Goal: Task Accomplishment & Management: Manage account settings

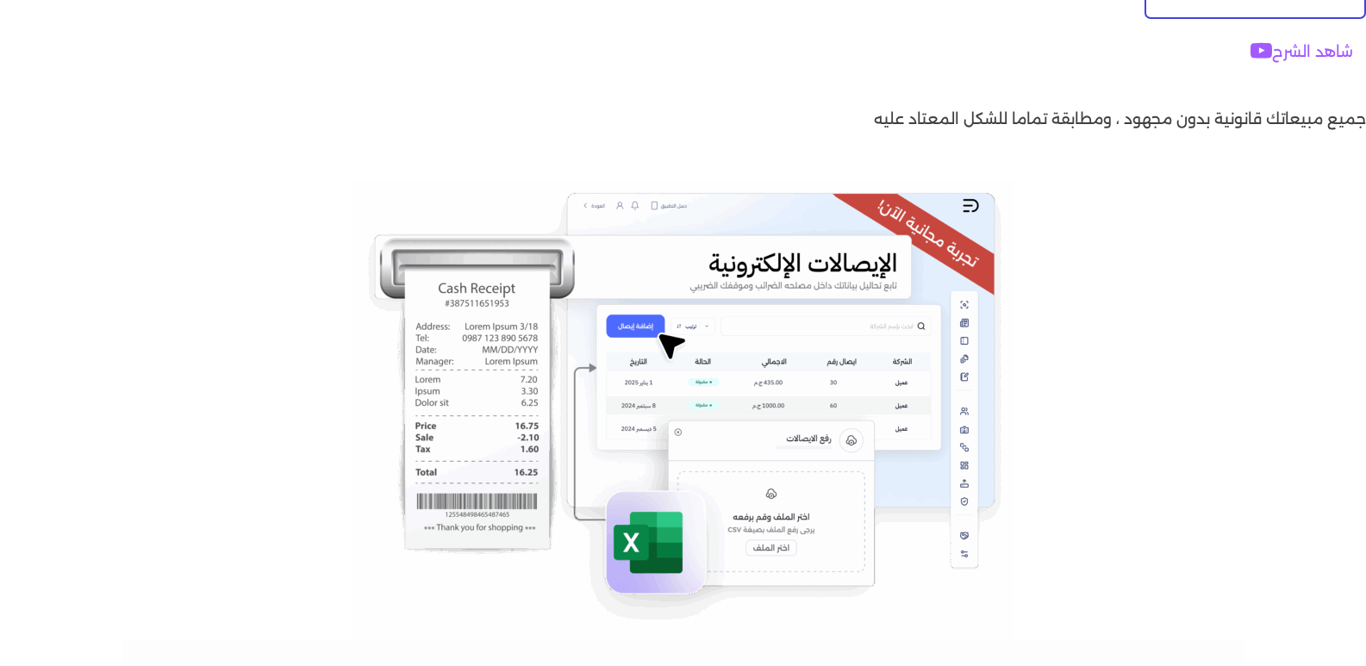
scroll to position [431, 0]
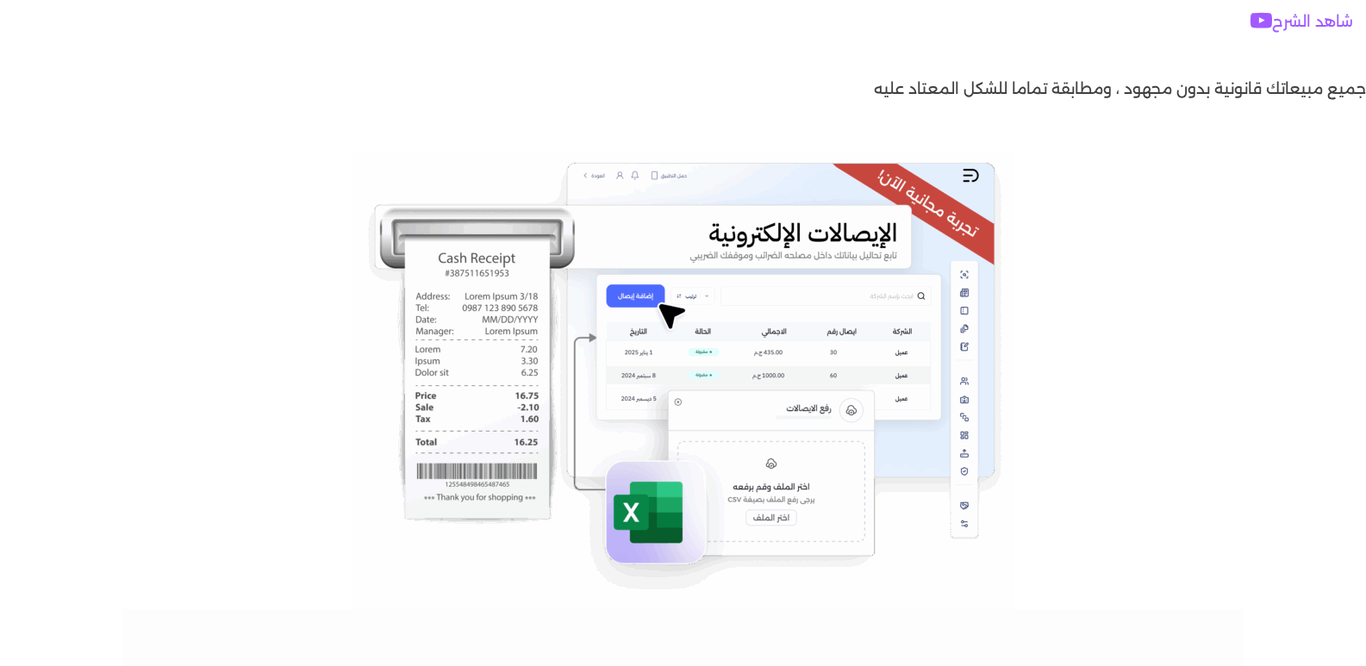
click at [777, 518] on img at bounding box center [684, 380] width 662 height 459
click at [654, 513] on img at bounding box center [684, 380] width 662 height 459
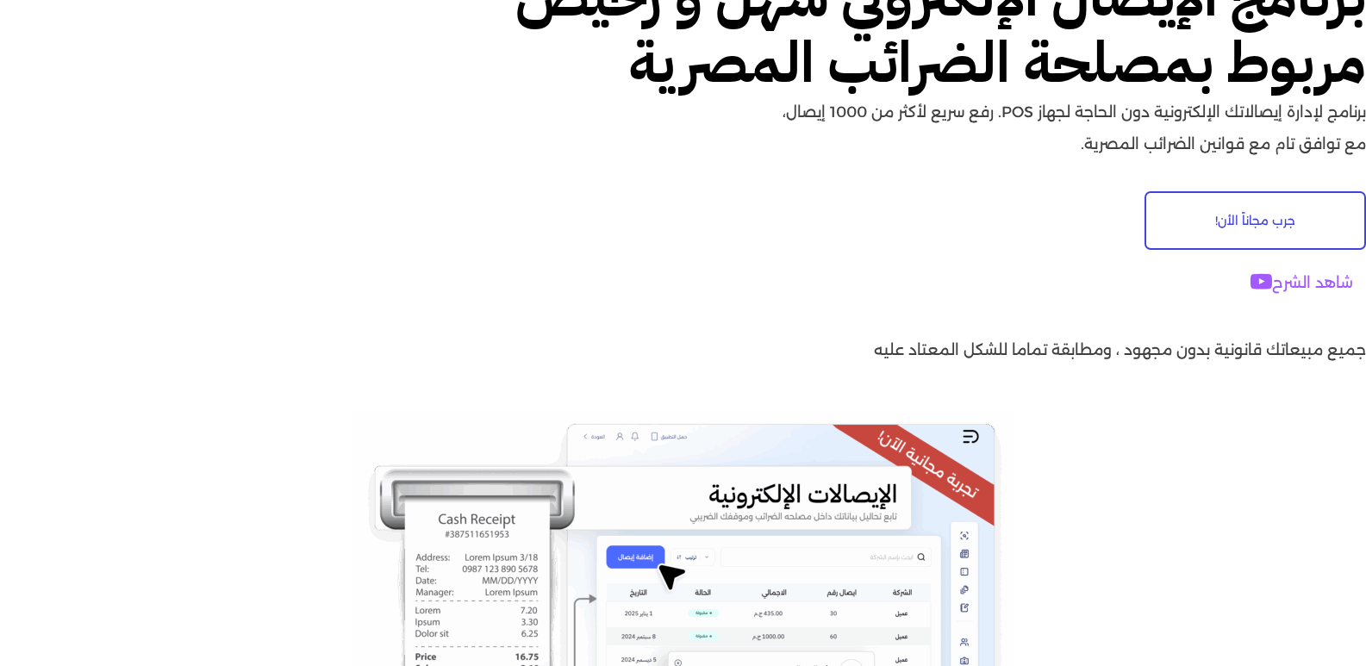
scroll to position [0, 0]
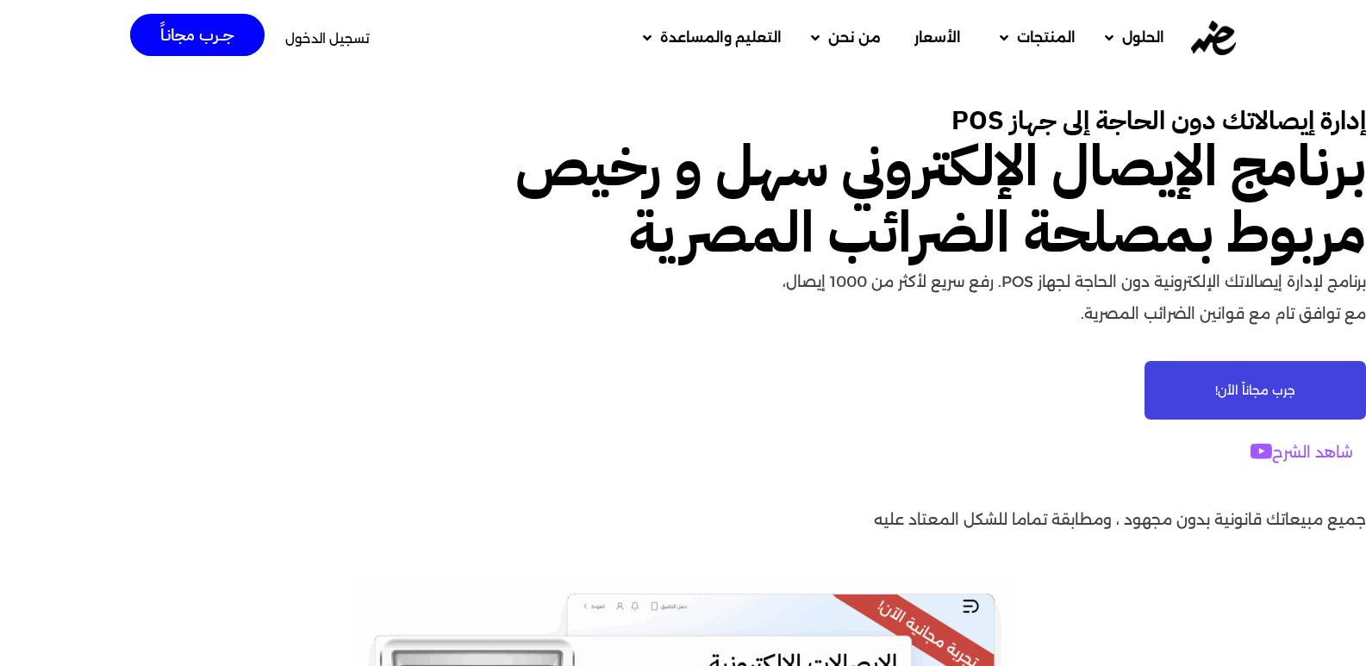
click at [1265, 389] on span "جرب مجاناً الأن!" at bounding box center [1255, 390] width 80 height 12
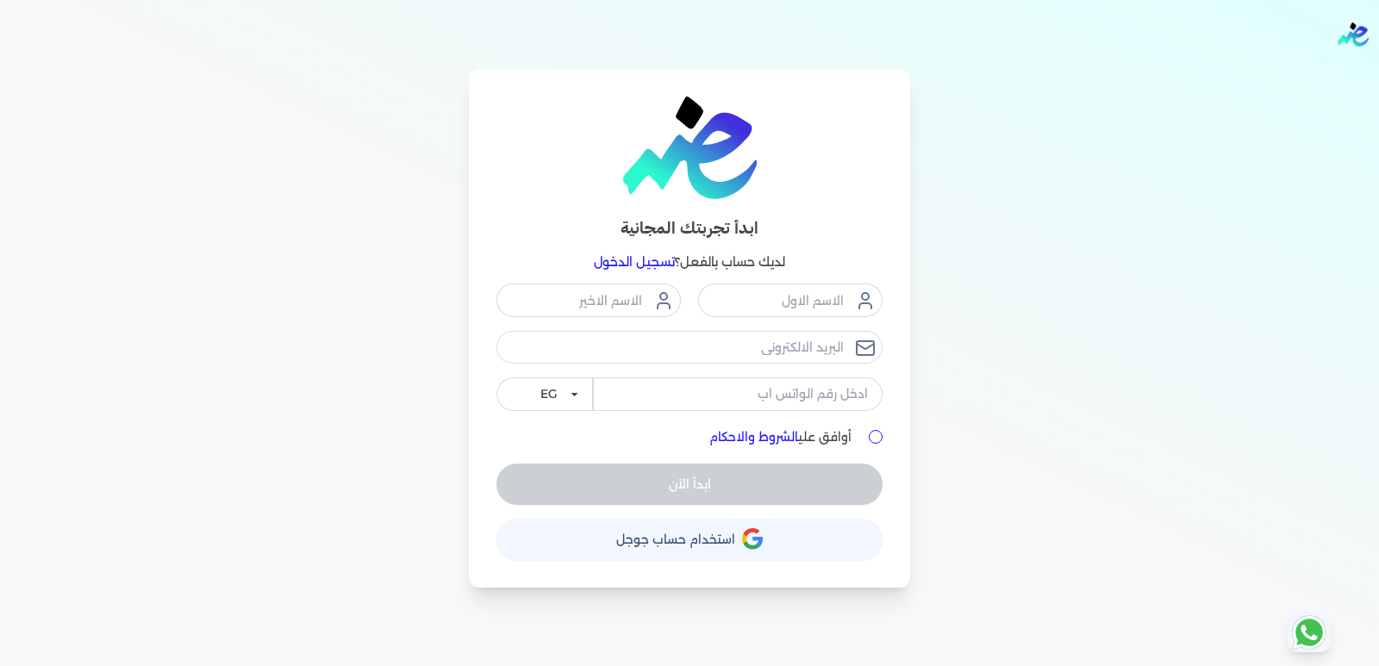
click at [620, 264] on link "تسجيل الدخول" at bounding box center [634, 262] width 81 height 16
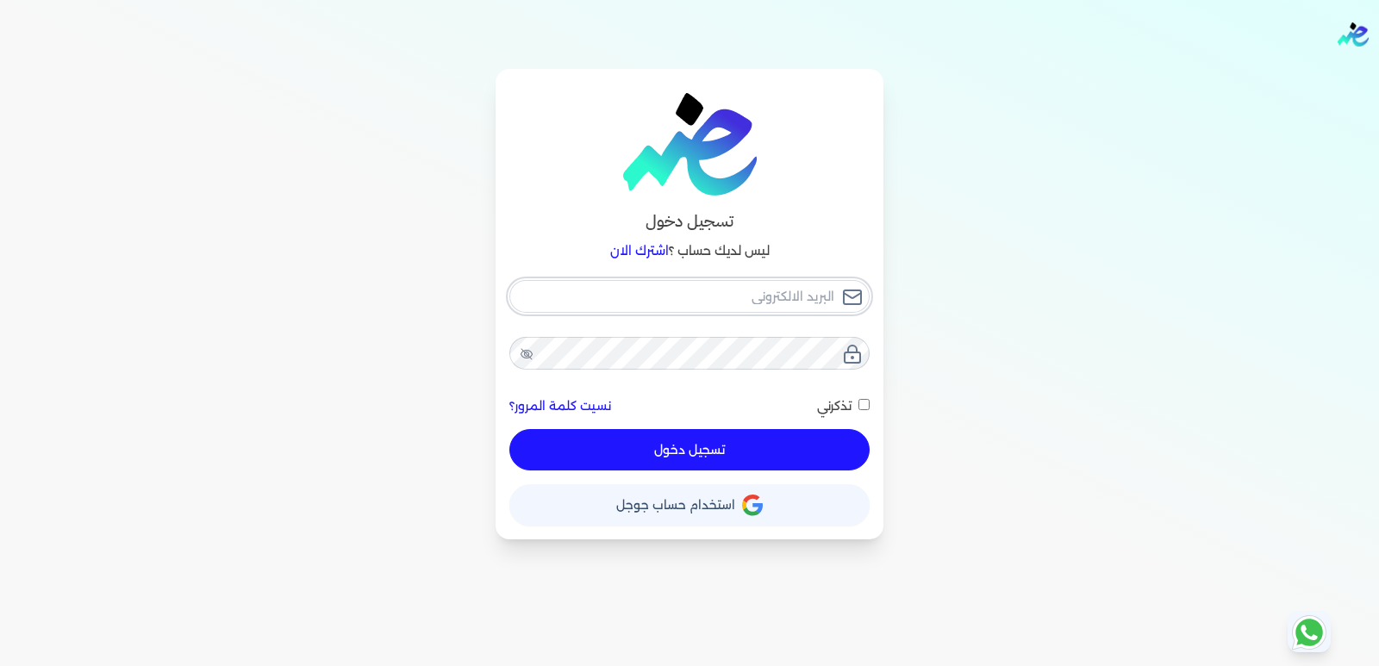
click at [755, 298] on input "email" at bounding box center [689, 296] width 360 height 33
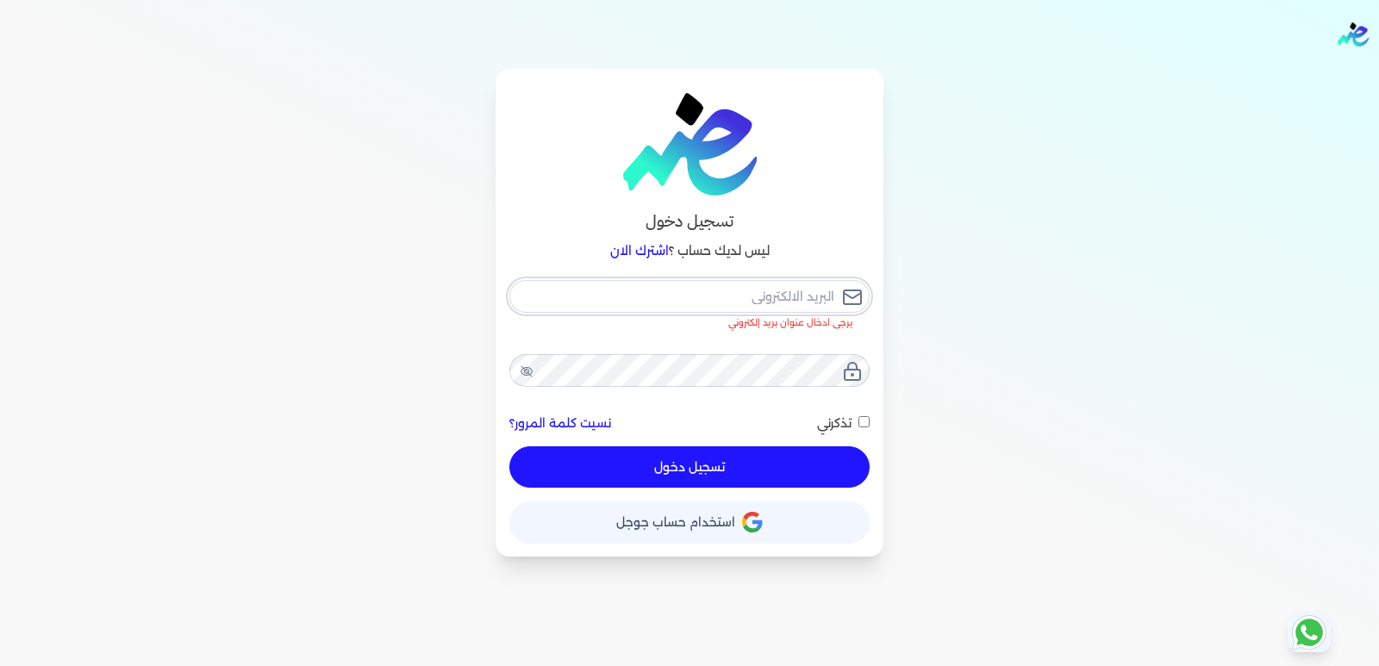
paste input "[EMAIL_ADDRESS][DOMAIN_NAME]"
type input "[EMAIL_ADDRESS][DOMAIN_NAME]"
checkbox input "false"
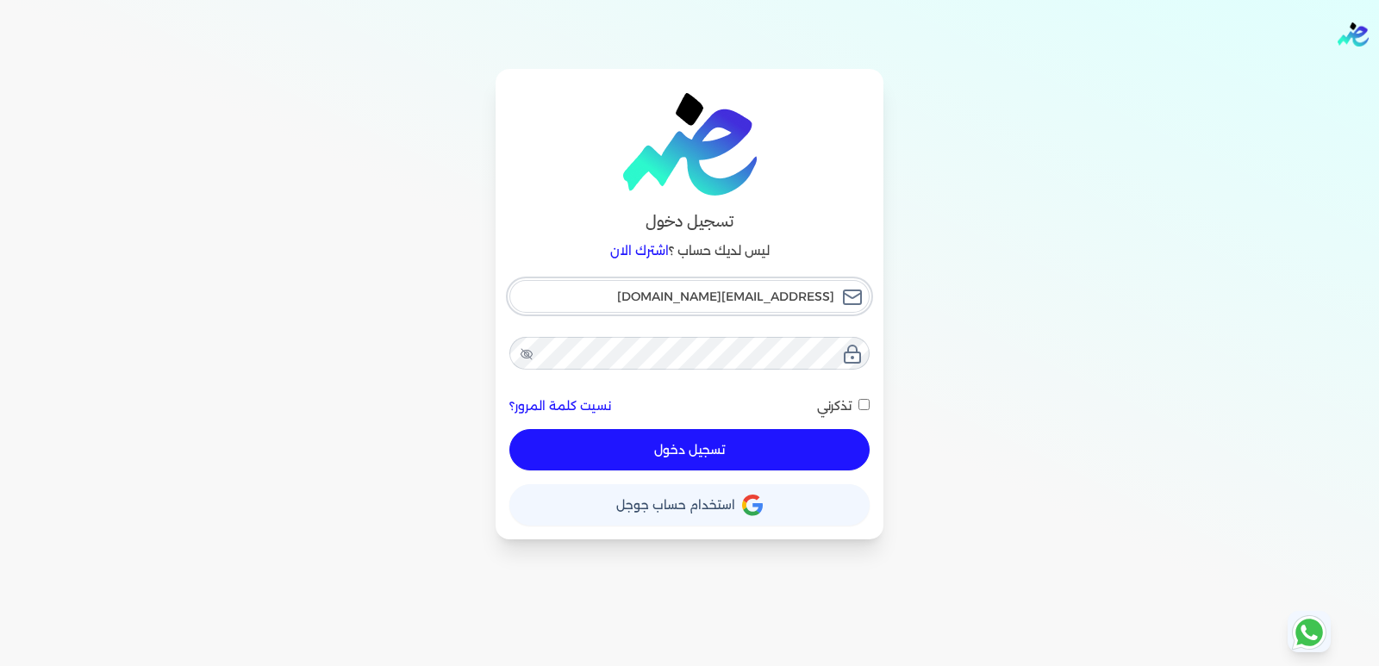
type input "[EMAIL_ADDRESS][DOMAIN_NAME]"
click at [154, 331] on div "تسجيل دخول ليس لديك حساب ؟ اشترك الان saidg123547@gmail.com نسيت كلمة المرور؟ ت…" at bounding box center [690, 304] width 1324 height 471
click at [725, 447] on button "تسجيل دخول" at bounding box center [689, 449] width 360 height 41
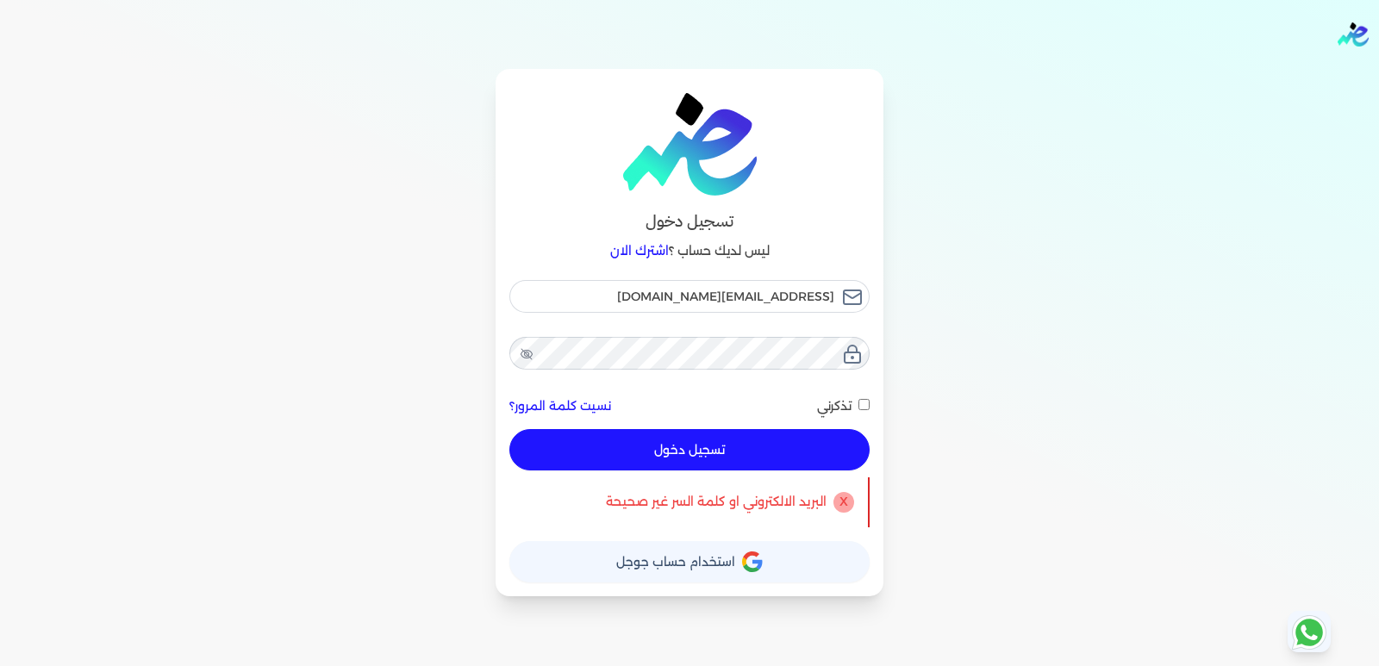
click at [701, 447] on button "تسجيل دخول" at bounding box center [689, 449] width 360 height 41
click at [666, 442] on button "تسجيل دخول" at bounding box center [689, 449] width 360 height 41
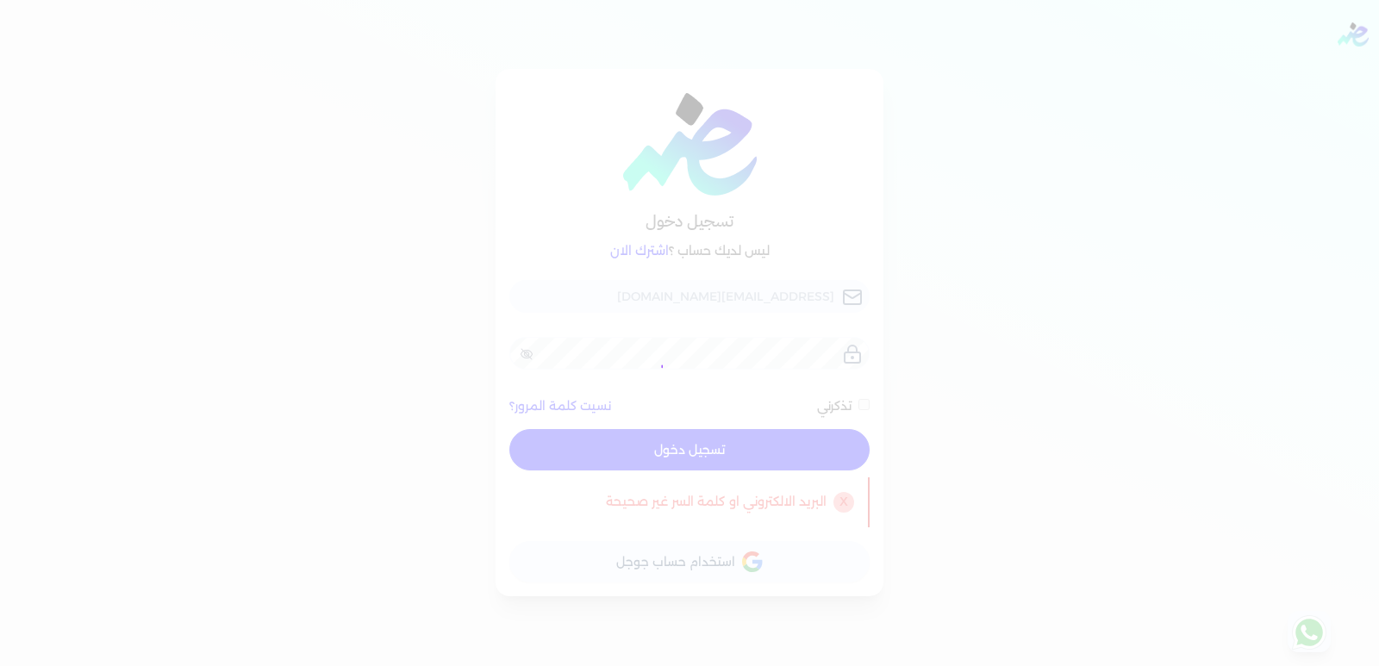
checkbox input "false"
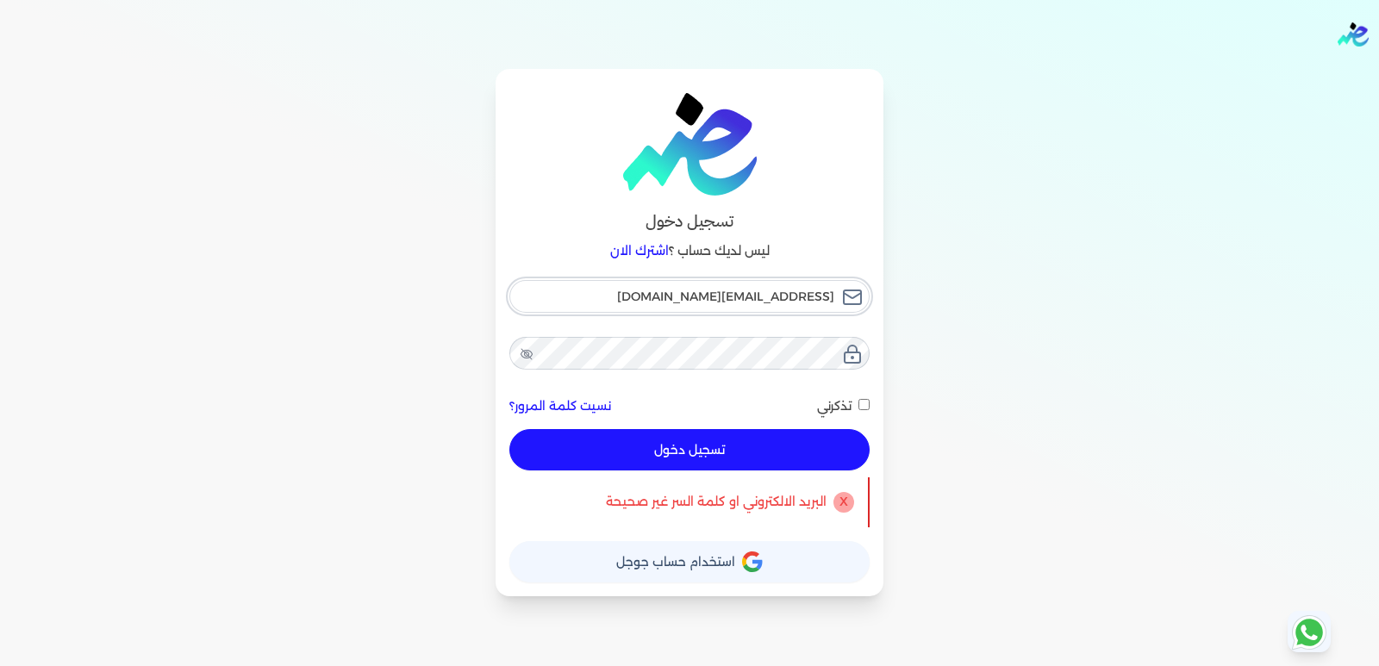
click at [682, 286] on input "[EMAIL_ADDRESS][DOMAIN_NAME]" at bounding box center [689, 296] width 360 height 33
click at [684, 286] on input "[EMAIL_ADDRESS][DOMAIN_NAME]" at bounding box center [689, 296] width 360 height 33
click at [689, 284] on input "[EMAIL_ADDRESS][DOMAIN_NAME]" at bounding box center [689, 296] width 360 height 33
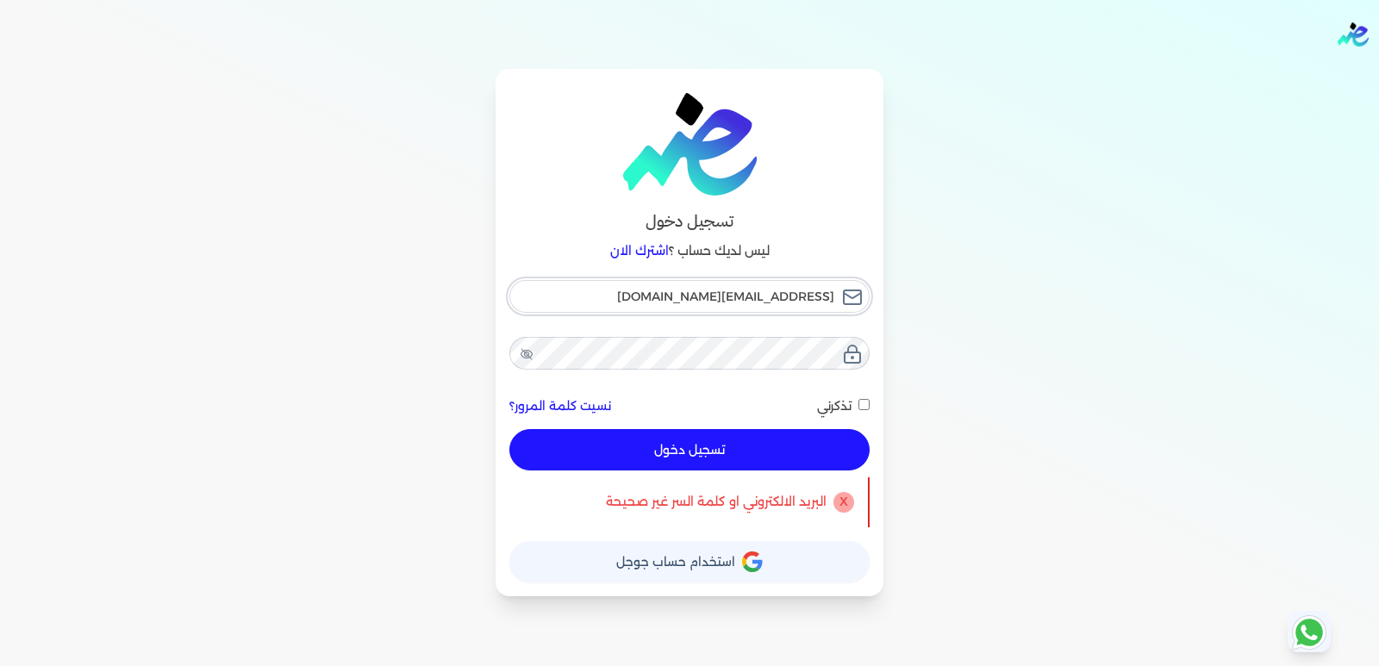
click at [689, 284] on input "[EMAIL_ADDRESS][DOMAIN_NAME]" at bounding box center [689, 296] width 360 height 33
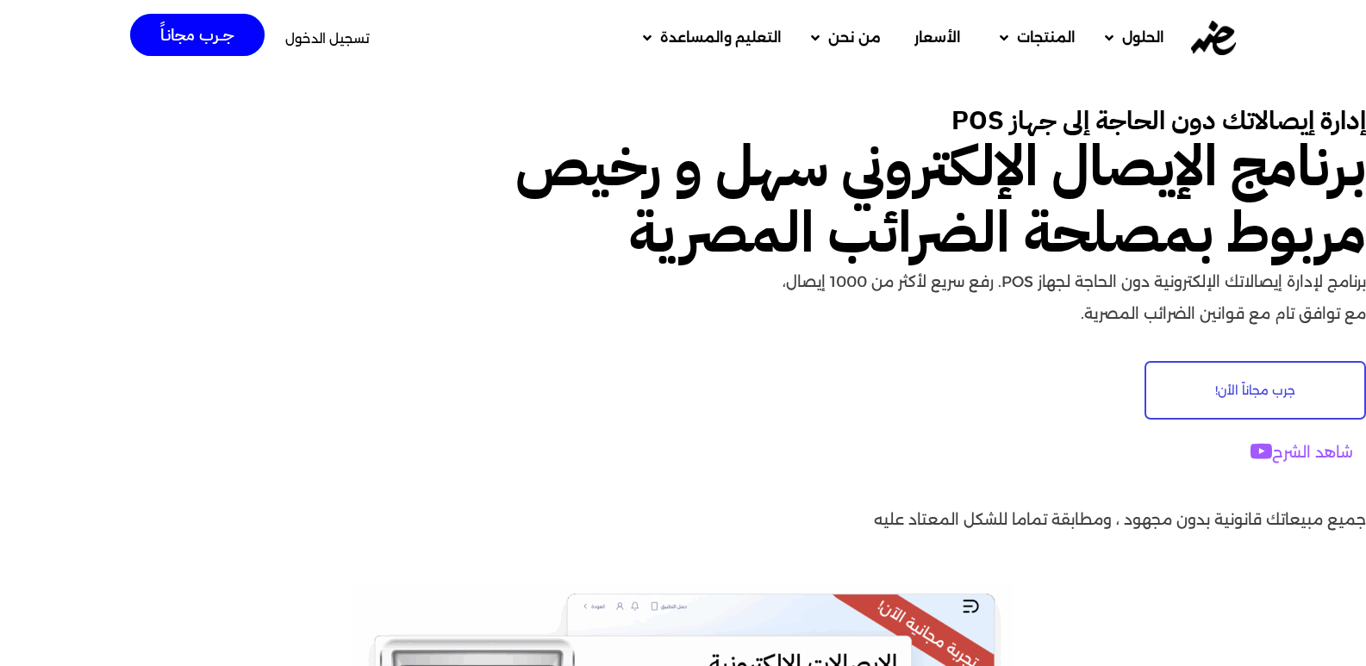
click at [322, 45] on span "تسجيل الدخول" at bounding box center [327, 38] width 84 height 13
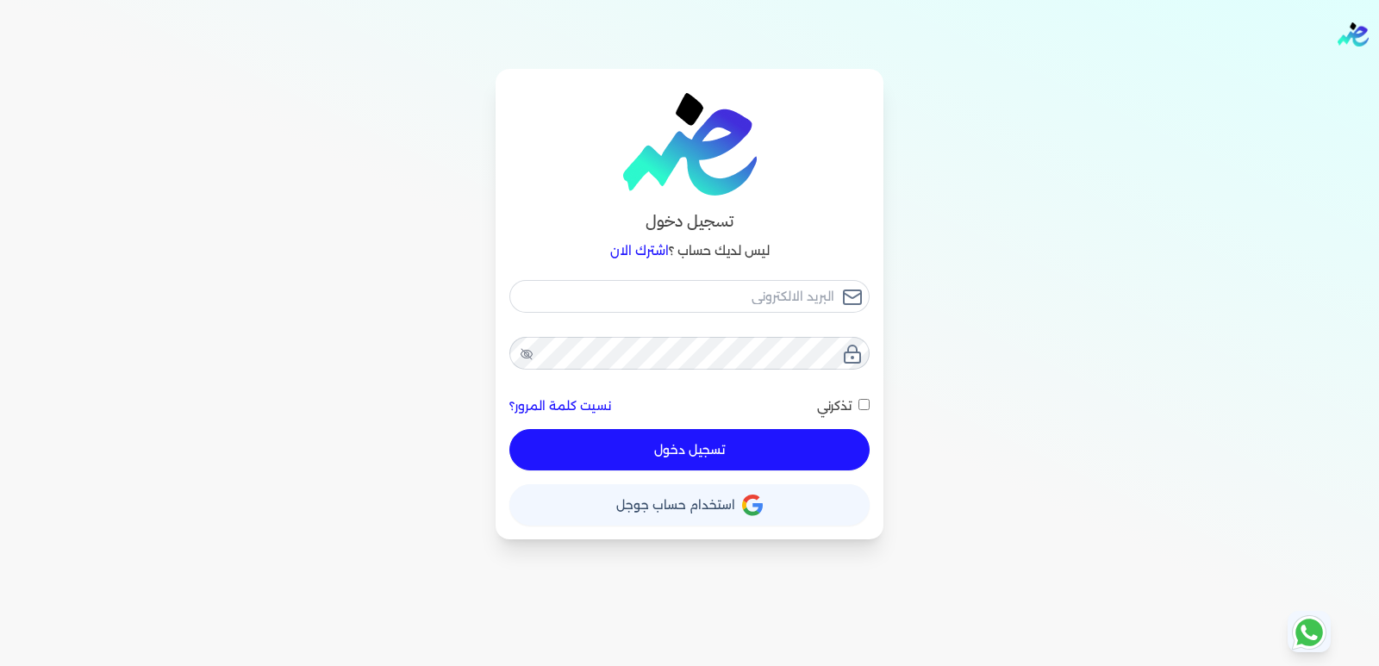
click at [651, 505] on span "استخدام حساب جوجل" at bounding box center [675, 505] width 119 height 12
click at [661, 499] on span "استخدام حساب جوجل" at bounding box center [675, 505] width 119 height 12
click at [671, 516] on button "حساب استخدام حساب جوجل" at bounding box center [689, 504] width 360 height 41
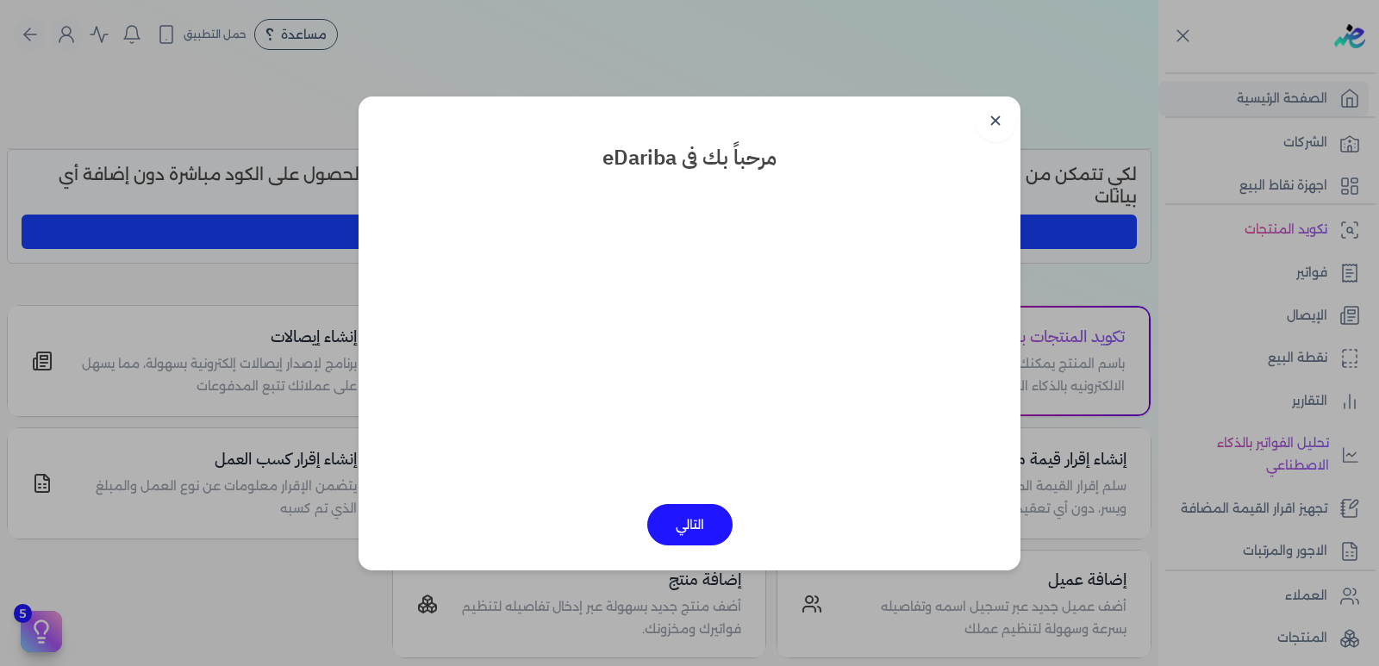
click at [685, 531] on button "التالي" at bounding box center [689, 524] width 85 height 41
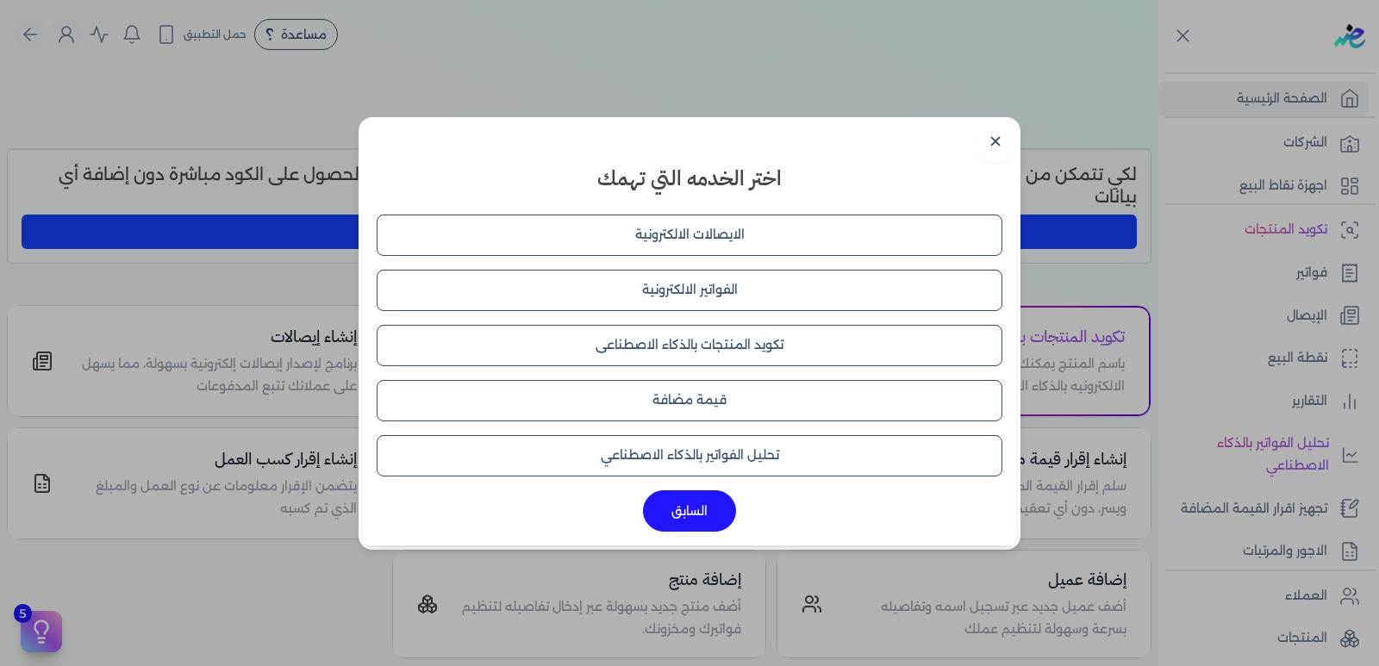
click at [646, 228] on button "الايصالات الالكترونية" at bounding box center [690, 235] width 626 height 41
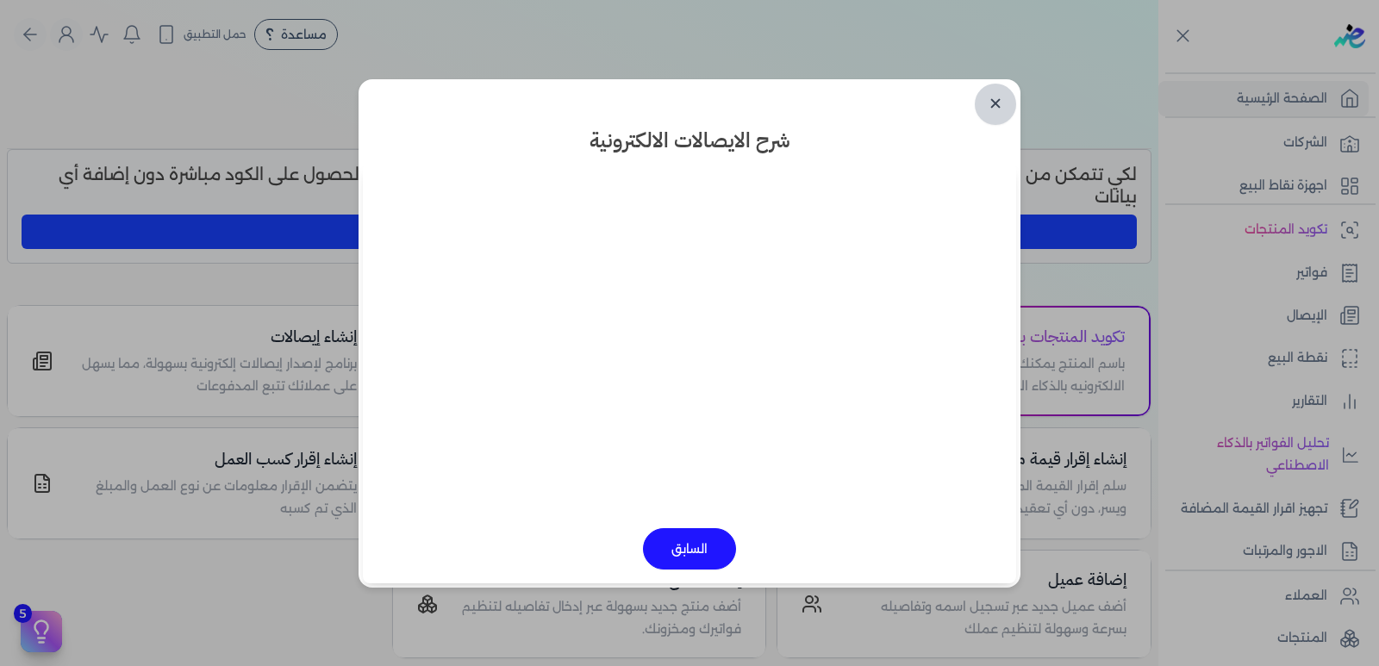
click at [997, 100] on link "✕" at bounding box center [995, 104] width 41 height 41
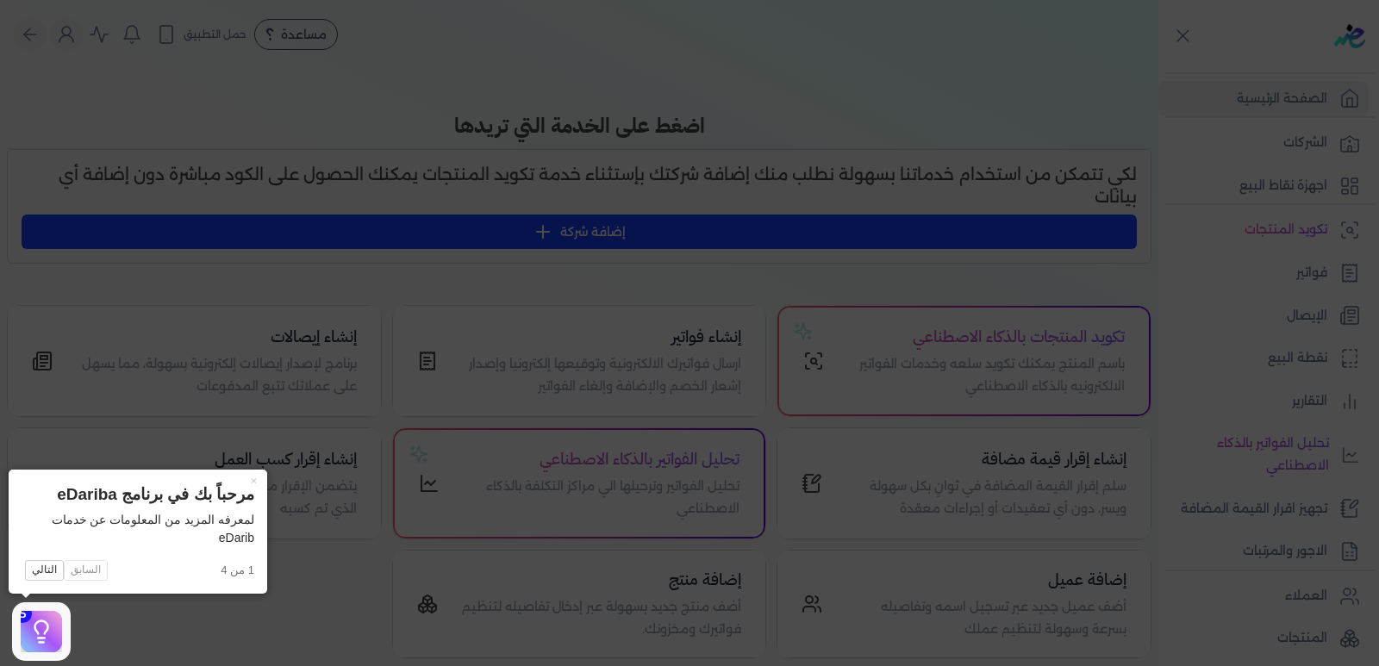
click at [164, 610] on icon at bounding box center [689, 333] width 1379 height 666
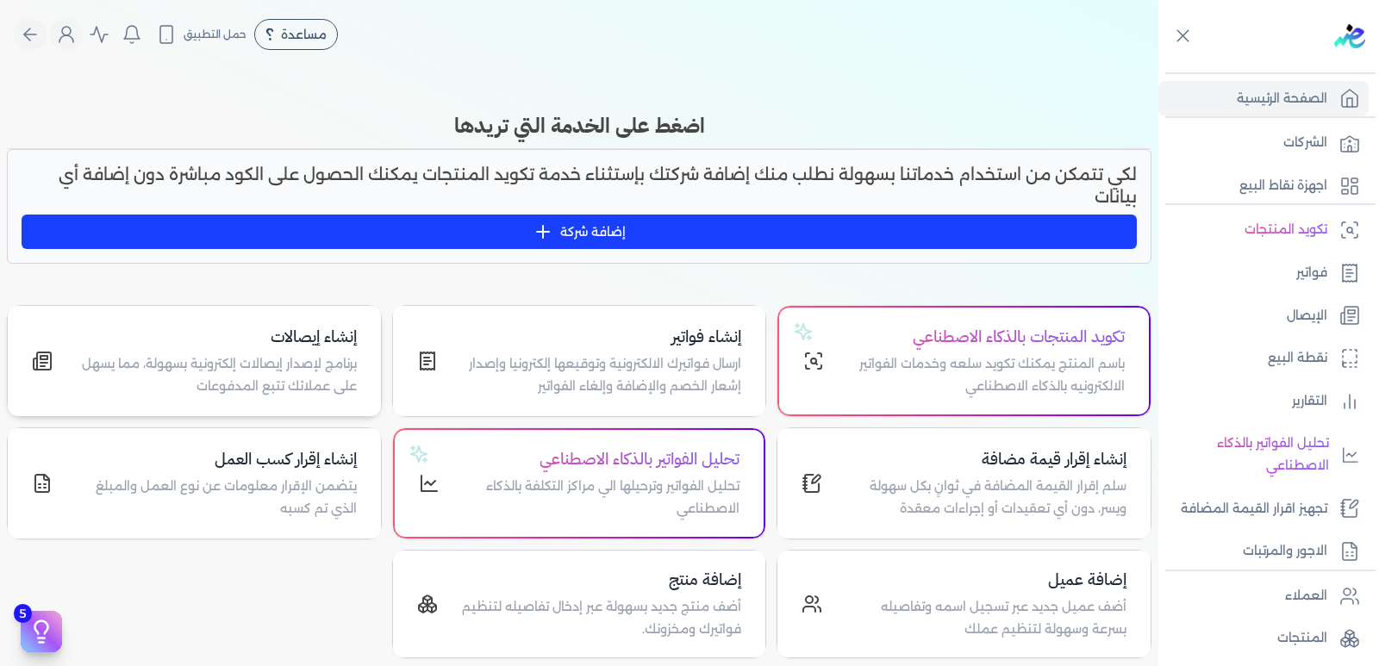
click at [324, 337] on h4 "إنشاء إيصالات" at bounding box center [215, 337] width 284 height 25
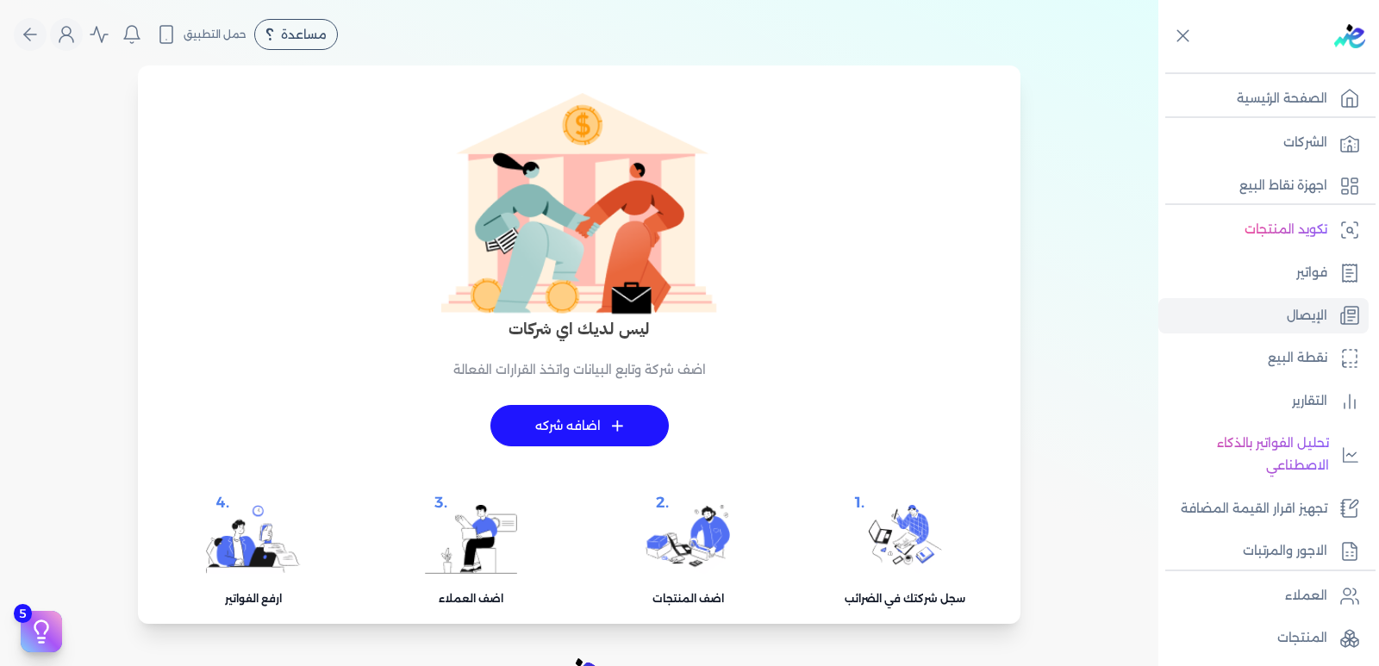
click at [314, 502] on div ".1 سجل شركتك في الضرائب .2 اضف المنتجات .3 اضف العملاء .4 ارفع الفواتير" at bounding box center [579, 563] width 883 height 122
click at [1295, 96] on p "الصفحة الرئيسية" at bounding box center [1282, 99] width 91 height 22
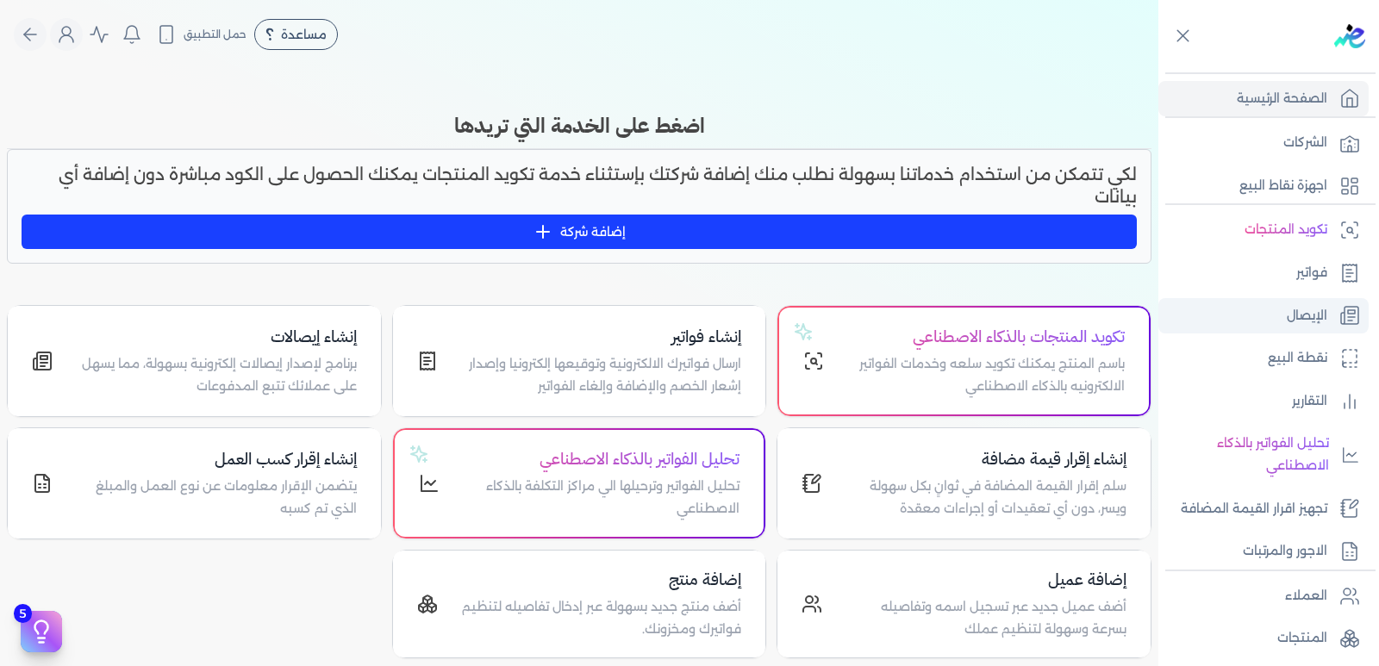
click at [1308, 322] on p "الإيصال" at bounding box center [1307, 316] width 41 height 22
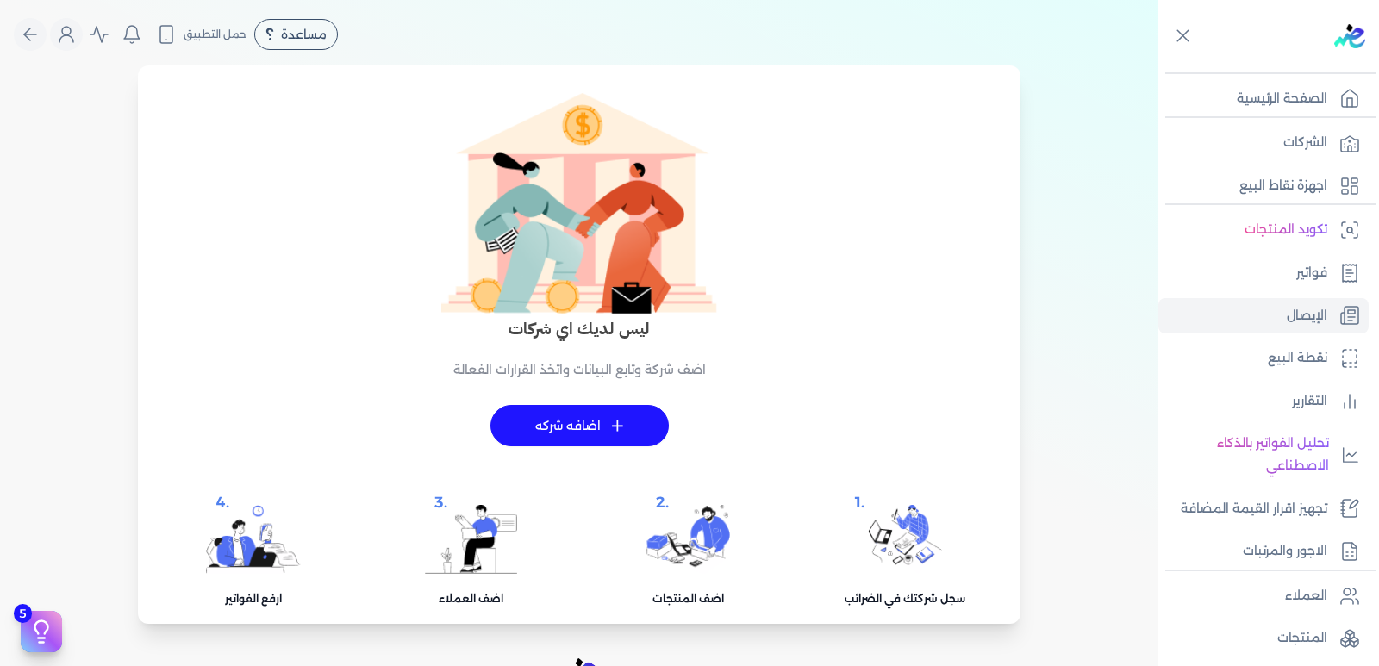
click at [589, 422] on link "+ اضافه شركه" at bounding box center [579, 425] width 178 height 41
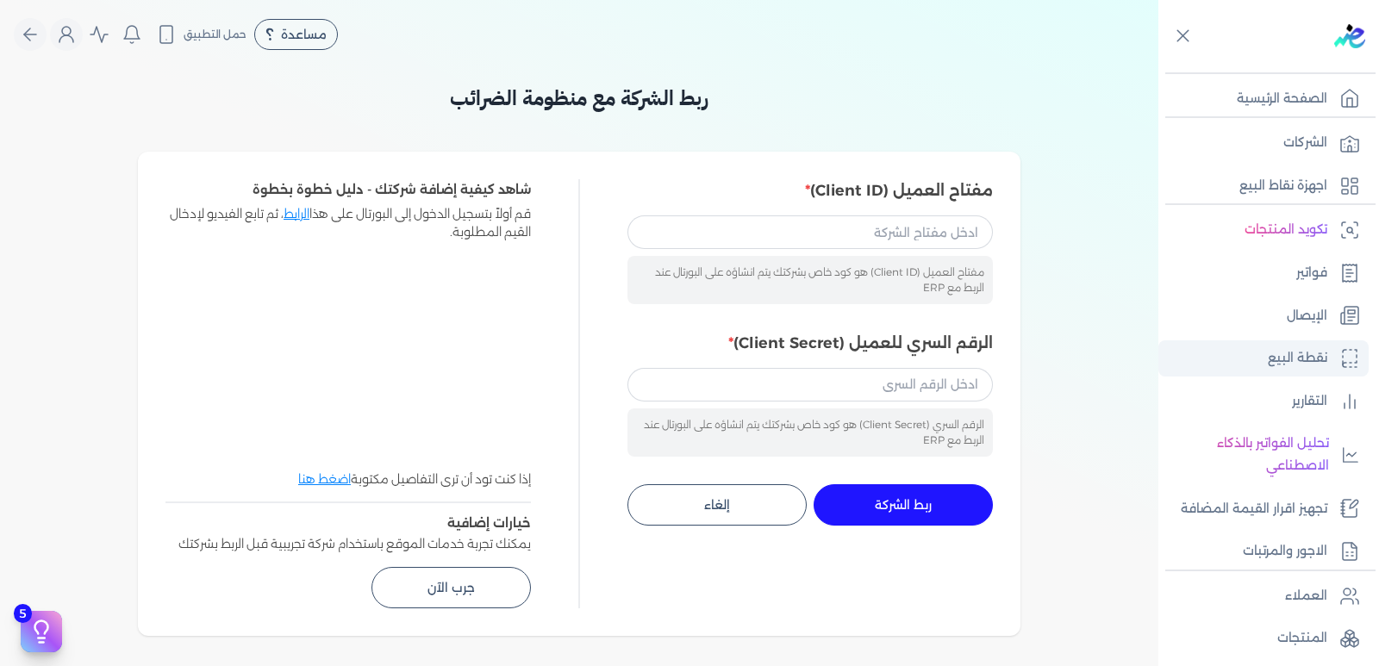
click at [1286, 355] on p "نقطة البيع" at bounding box center [1297, 358] width 59 height 22
select select
select select "EGP"
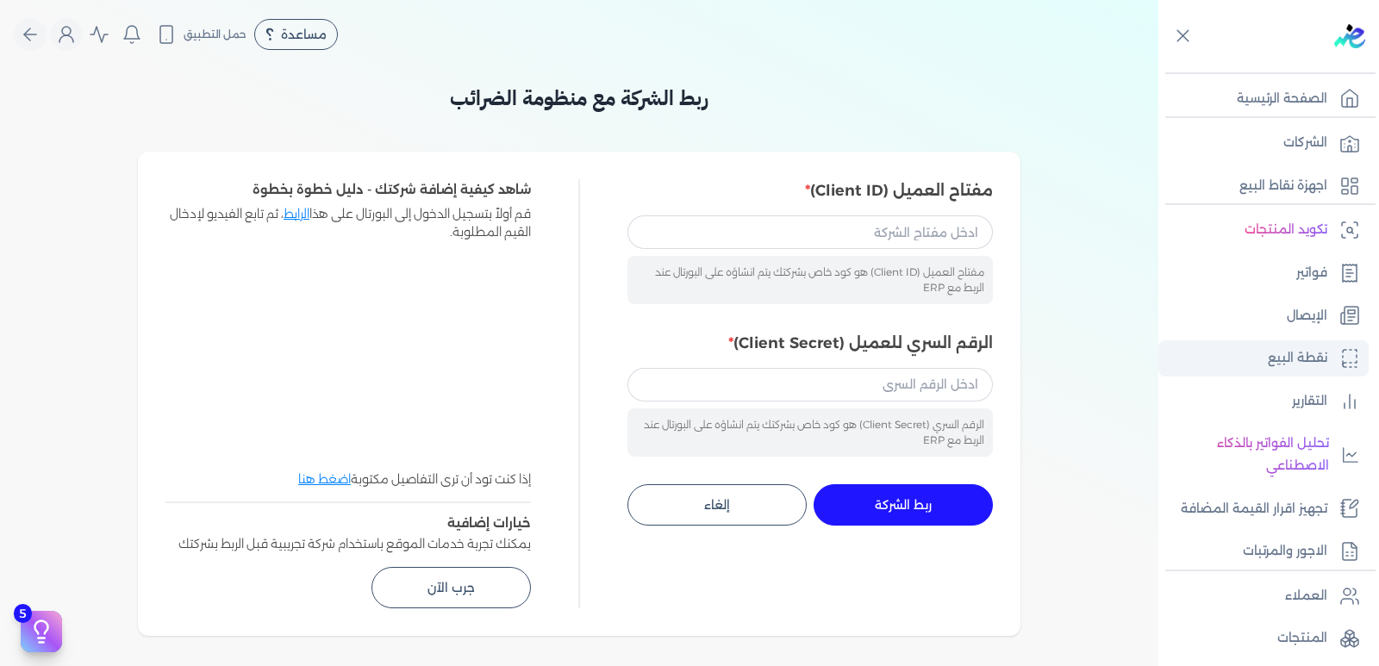
select select "EGS"
select select "B"
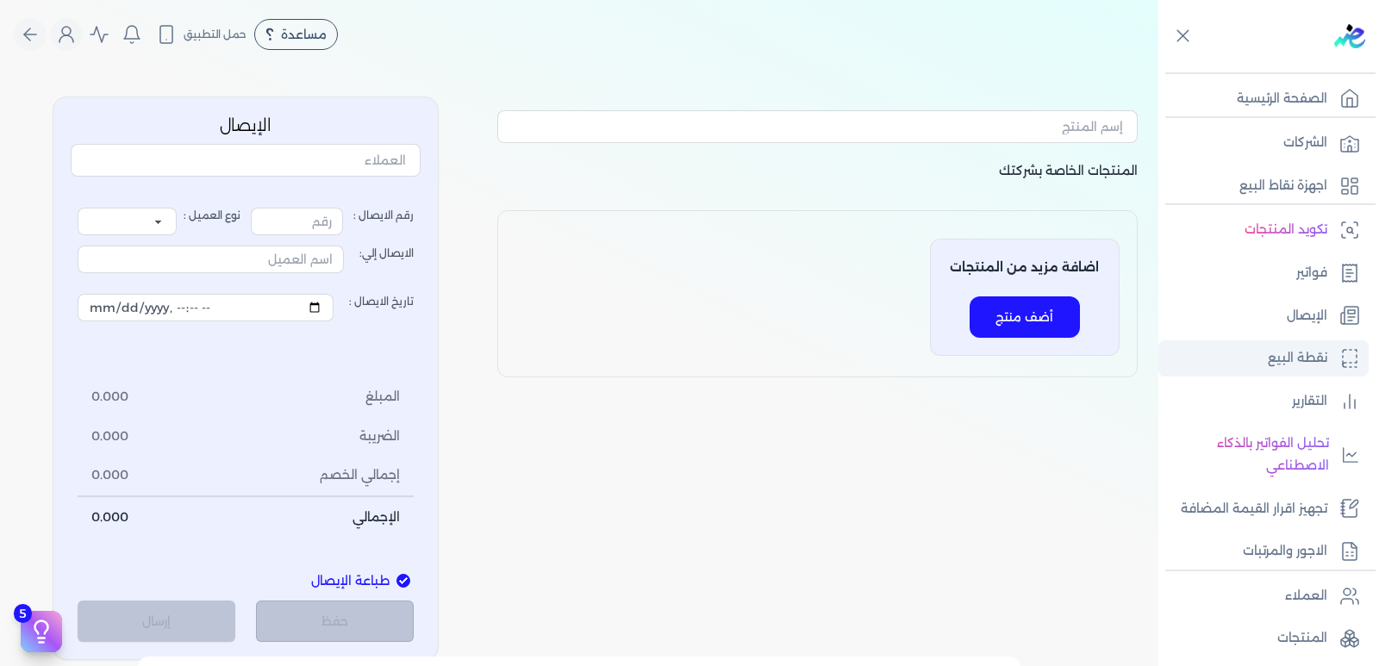
type input "1"
select select "P"
type input "عميل نقدي"
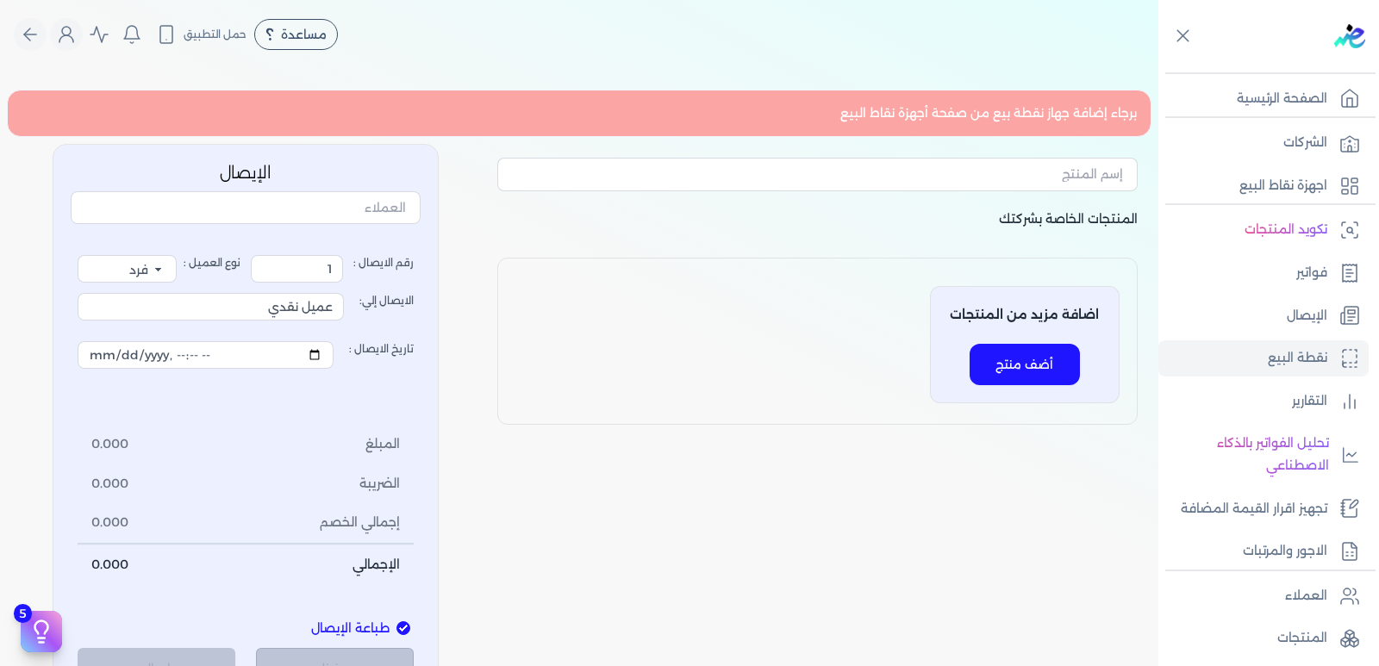
click at [1002, 367] on button "أضف منتج" at bounding box center [1025, 364] width 110 height 41
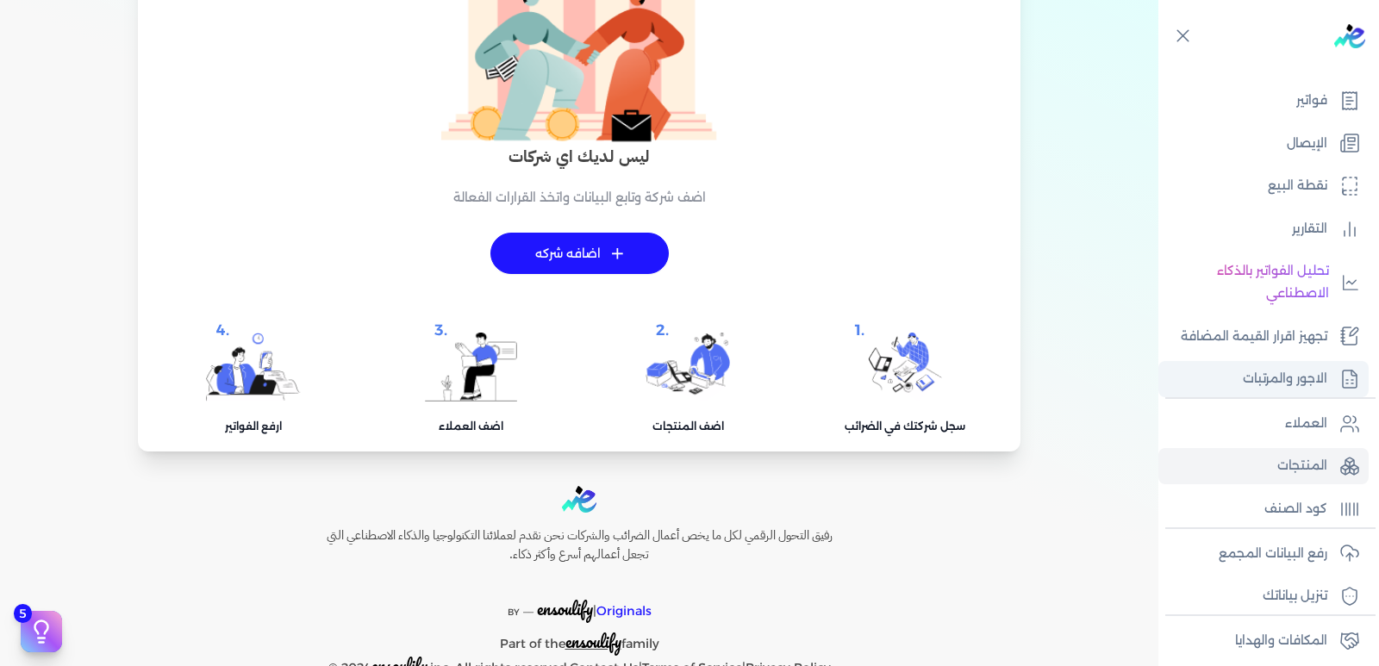
scroll to position [265, 0]
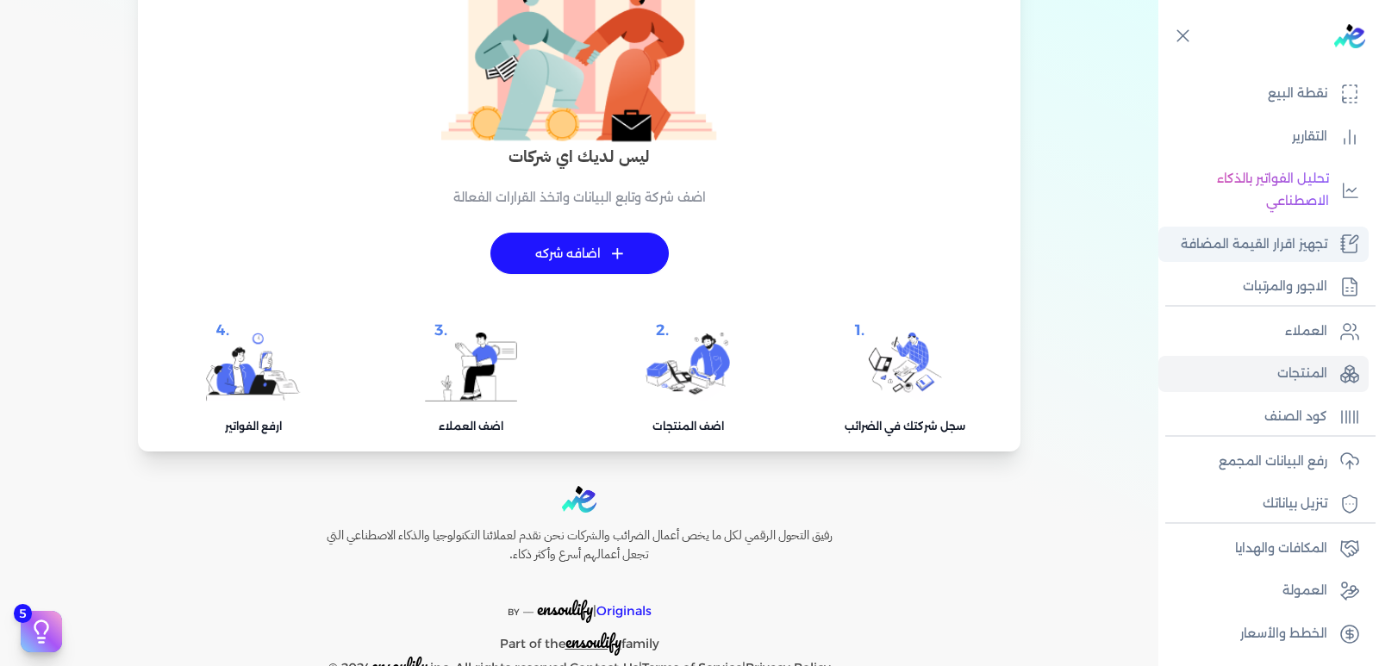
click at [1261, 244] on p "تجهيز اقرار القيمة المضافة" at bounding box center [1254, 245] width 147 height 22
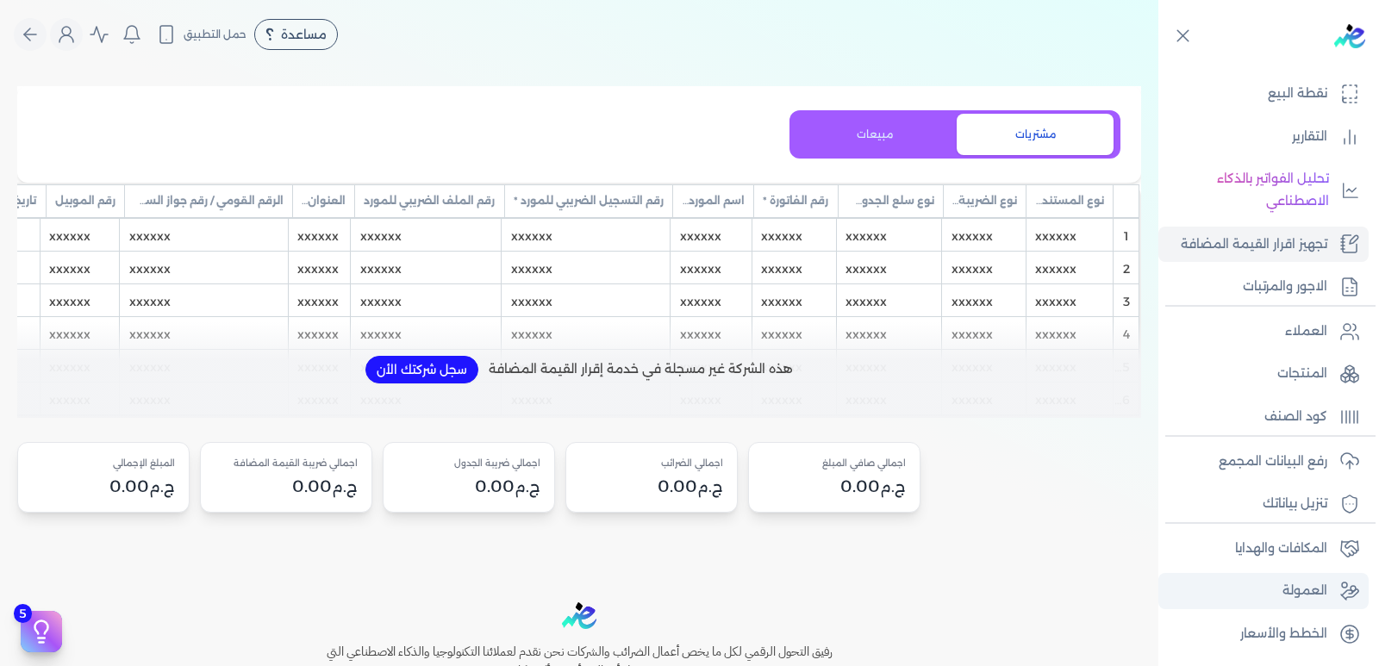
click at [1299, 590] on p "العمولة" at bounding box center [1305, 591] width 45 height 22
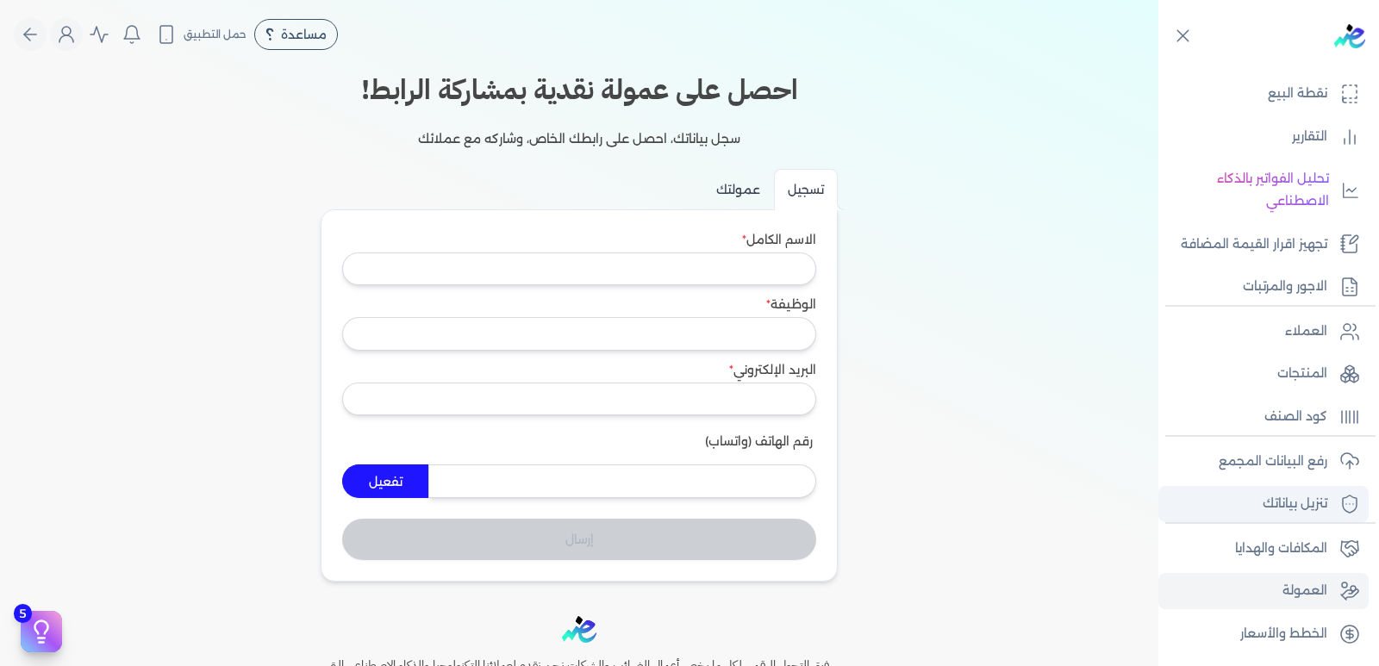
click at [1309, 503] on p "تنزيل بياناتك" at bounding box center [1295, 504] width 65 height 22
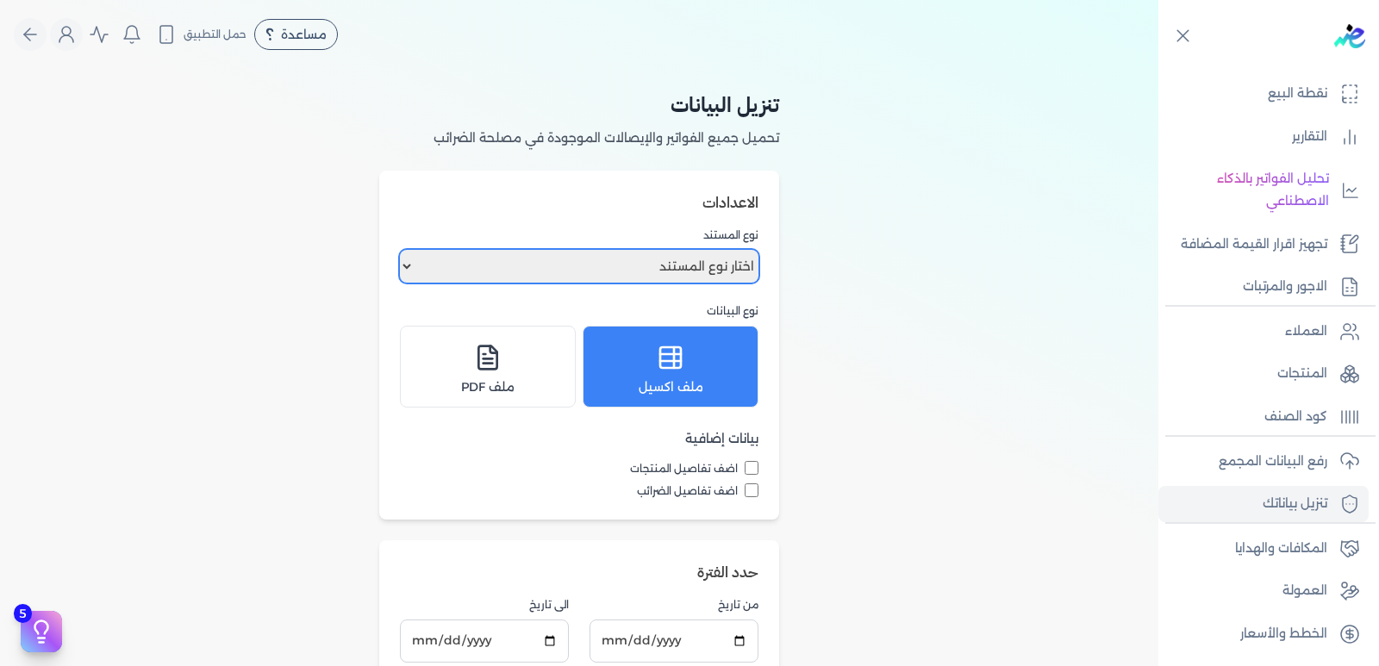
click at [414, 265] on select "اختار نوع المستند فواتير الإيصالات" at bounding box center [579, 266] width 359 height 33
select select "receipts"
click at [403, 250] on select "اختار نوع المستند فواتير الإيصالات" at bounding box center [579, 266] width 359 height 33
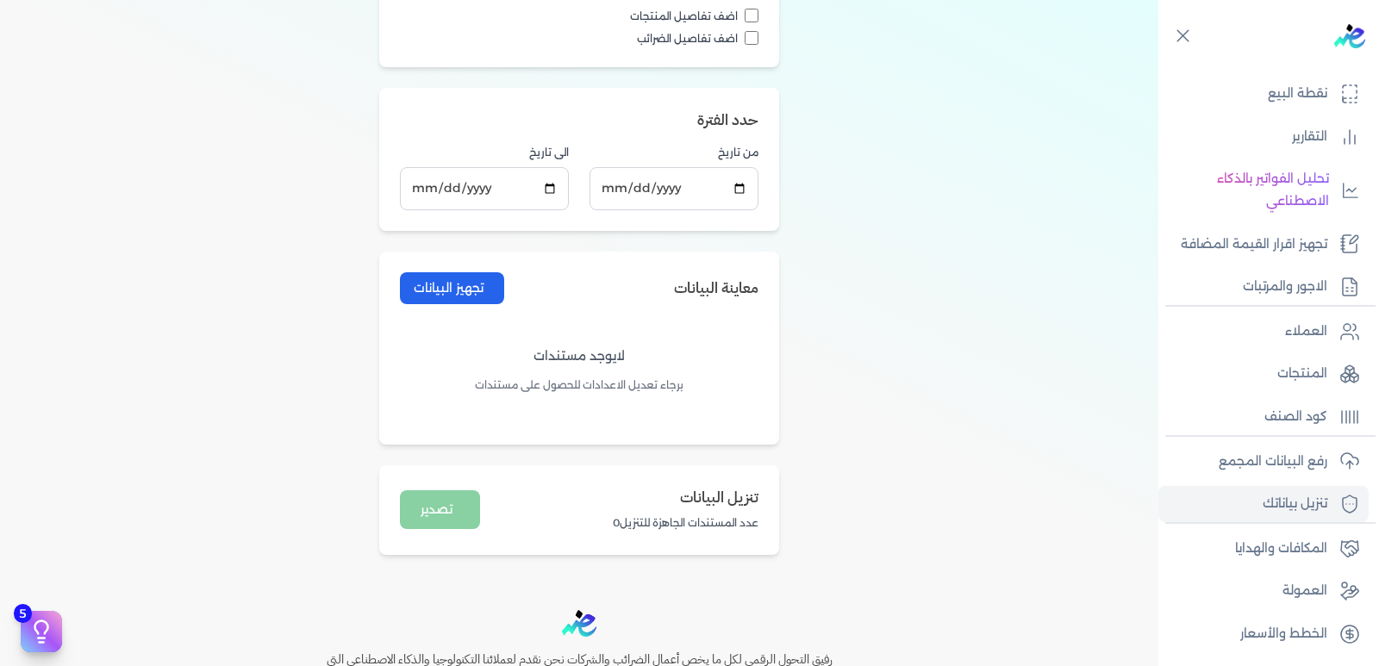
scroll to position [280, 0]
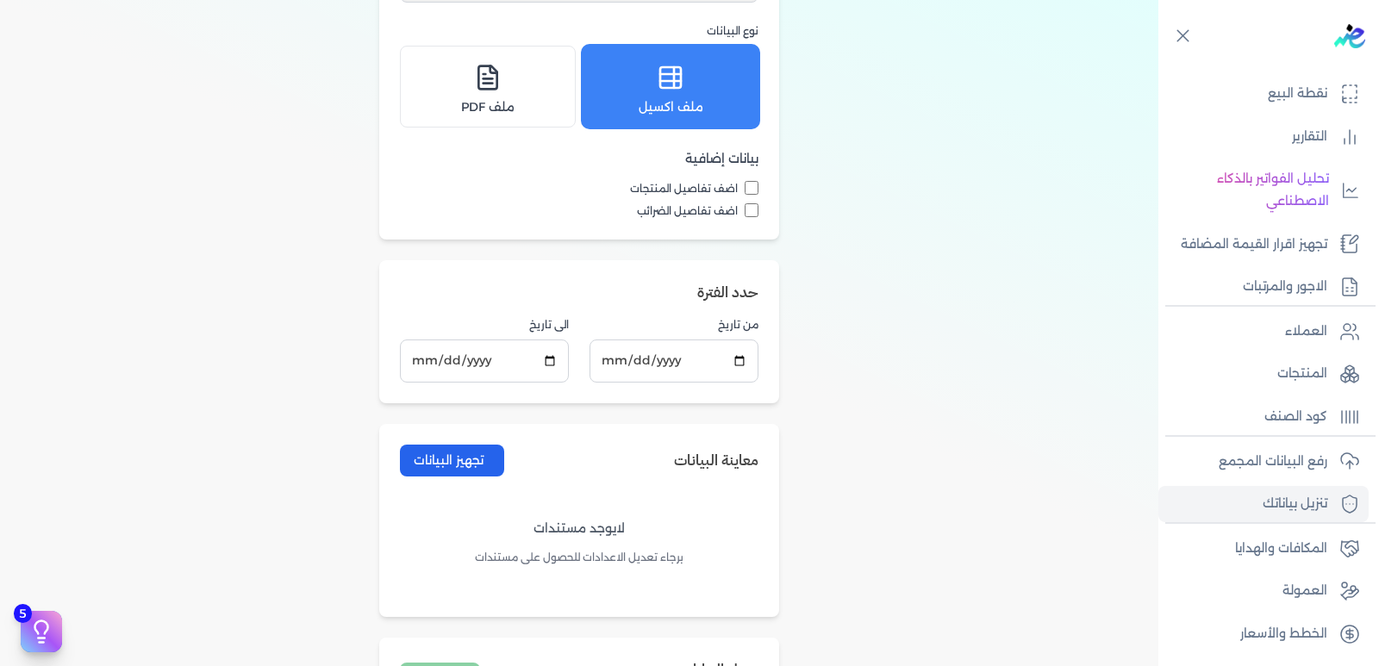
click at [696, 76] on div "ملف اكسيل" at bounding box center [670, 86] width 153 height 59
click at [695, 78] on div "ملف اكسيل" at bounding box center [670, 86] width 153 height 59
click at [674, 84] on icon at bounding box center [674, 77] width 0 height 21
click at [674, 85] on icon at bounding box center [674, 77] width 0 height 21
